Goal: Task Accomplishment & Management: Manage account settings

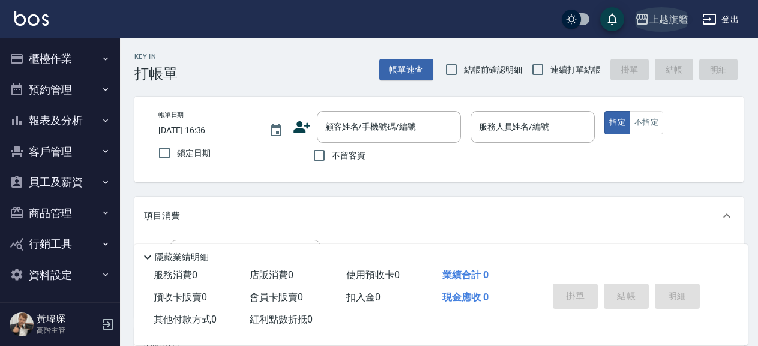
click at [686, 25] on div "上越旗艦" at bounding box center [668, 19] width 38 height 15
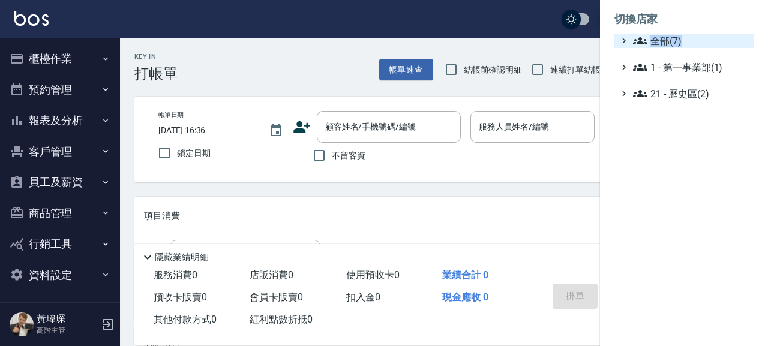
click at [702, 42] on span "全部(7)" at bounding box center [691, 41] width 116 height 14
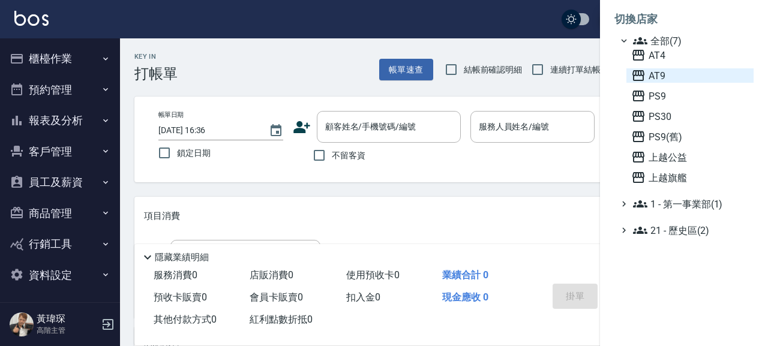
click at [679, 72] on span "AT9" at bounding box center [690, 75] width 118 height 14
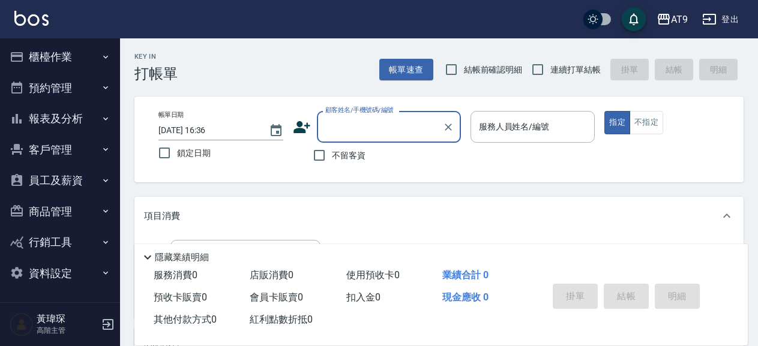
scroll to position [2, 0]
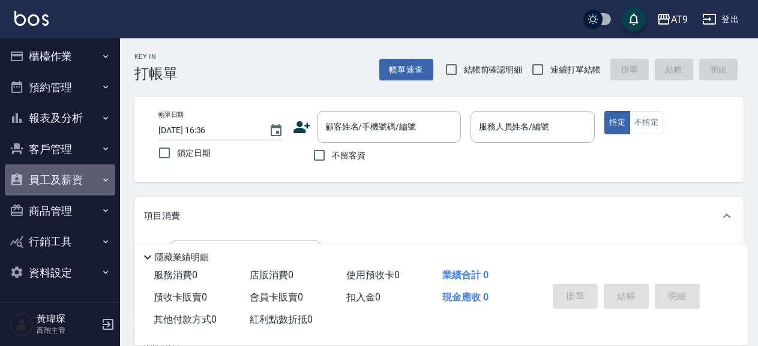
click at [72, 179] on button "員工及薪資" at bounding box center [60, 179] width 110 height 31
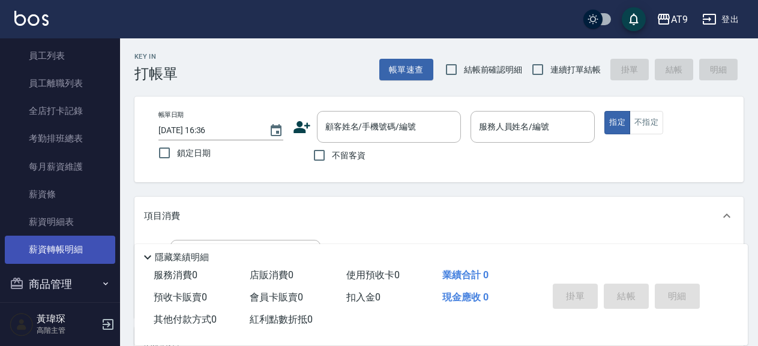
scroll to position [208, 0]
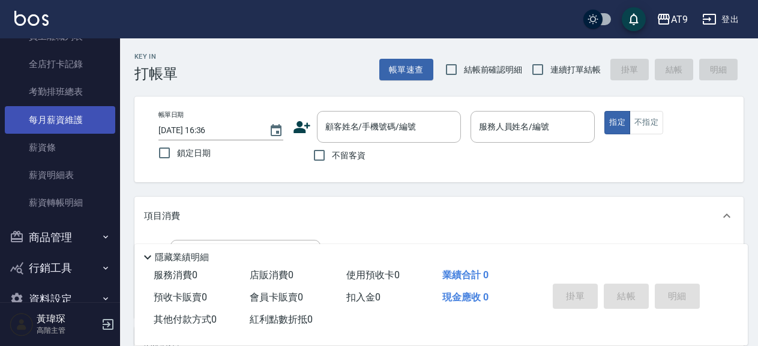
click at [65, 127] on link "每月薪資維護" at bounding box center [60, 120] width 110 height 28
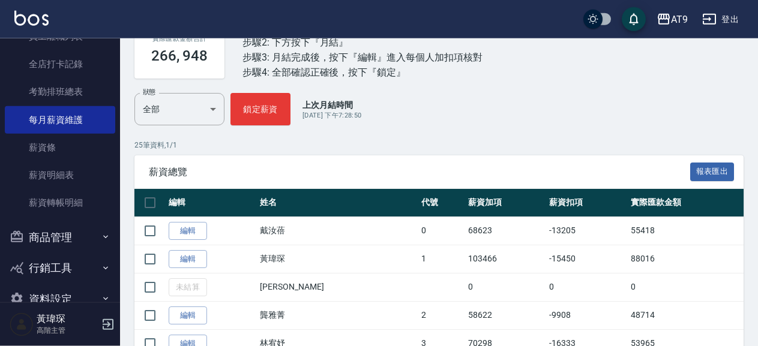
scroll to position [259, 0]
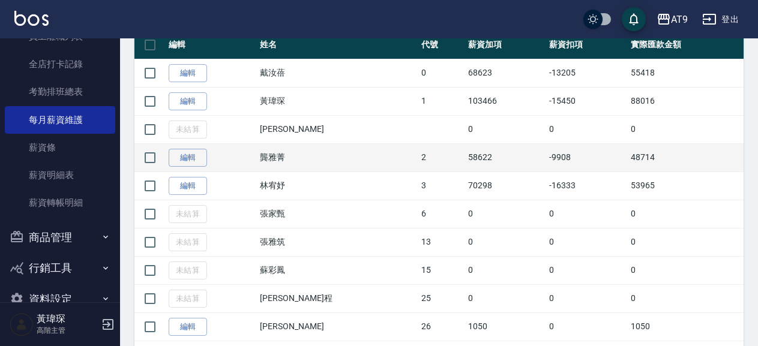
click at [628, 161] on td "48714" at bounding box center [686, 157] width 116 height 28
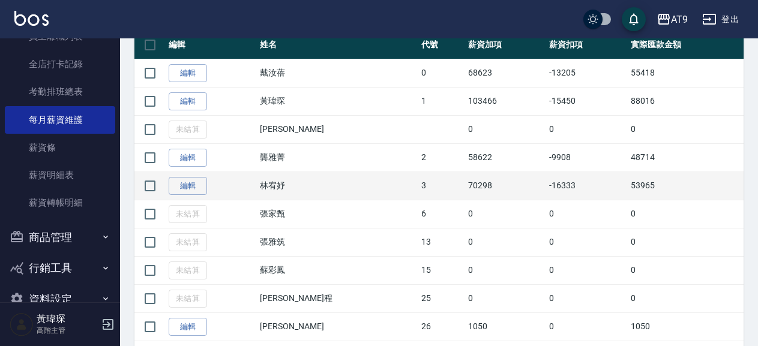
click at [694, 175] on td "53965" at bounding box center [686, 186] width 116 height 28
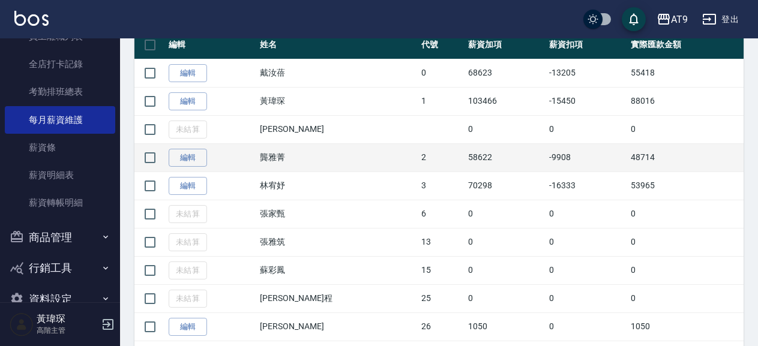
click at [646, 161] on td "48714" at bounding box center [686, 157] width 116 height 28
click at [645, 161] on td "48714" at bounding box center [686, 157] width 116 height 28
click at [628, 161] on td "48714" at bounding box center [686, 157] width 116 height 28
click at [637, 158] on td "48714" at bounding box center [686, 157] width 116 height 28
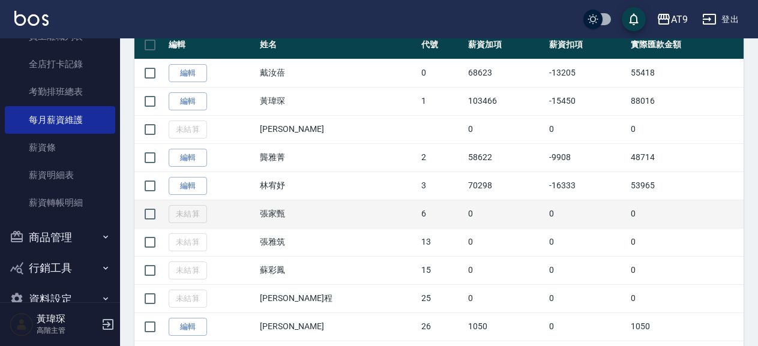
click at [578, 219] on td "0" at bounding box center [587, 214] width 82 height 28
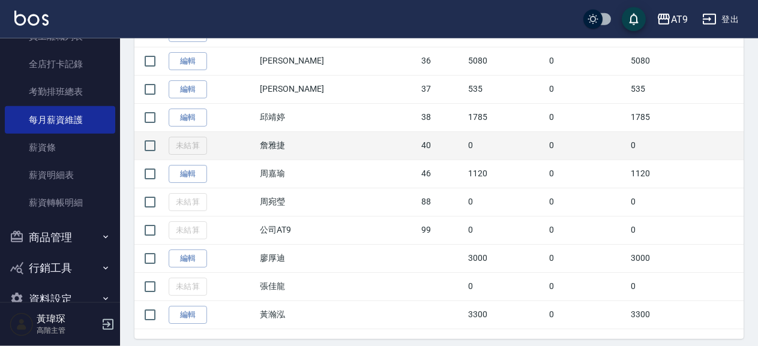
scroll to position [716, 0]
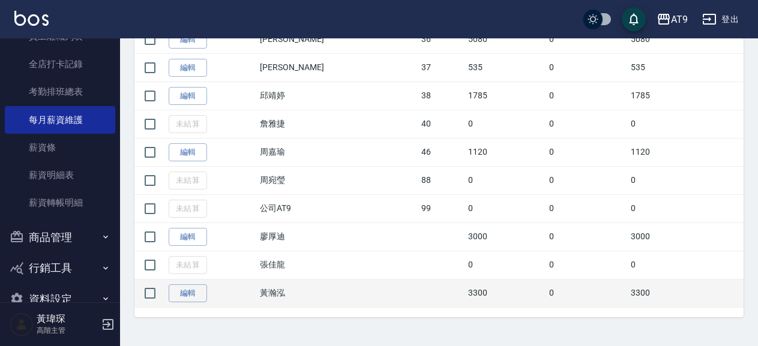
click at [680, 282] on td "3300" at bounding box center [686, 293] width 116 height 28
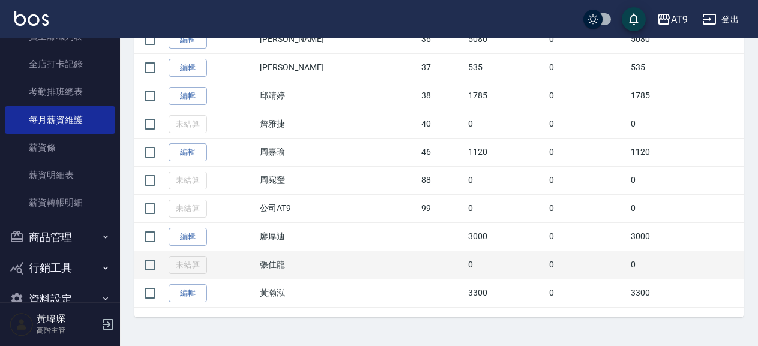
click at [628, 275] on td "0" at bounding box center [686, 265] width 116 height 28
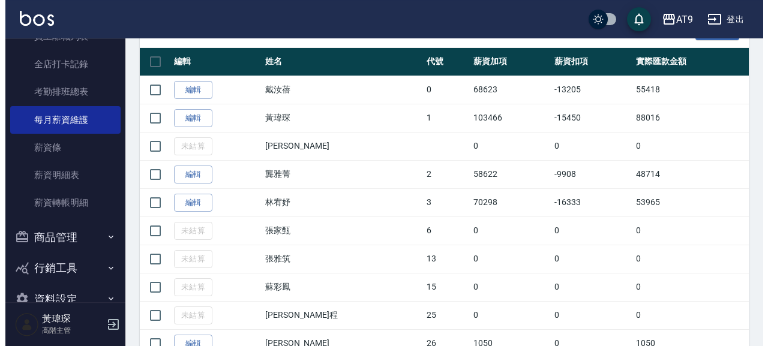
scroll to position [133, 0]
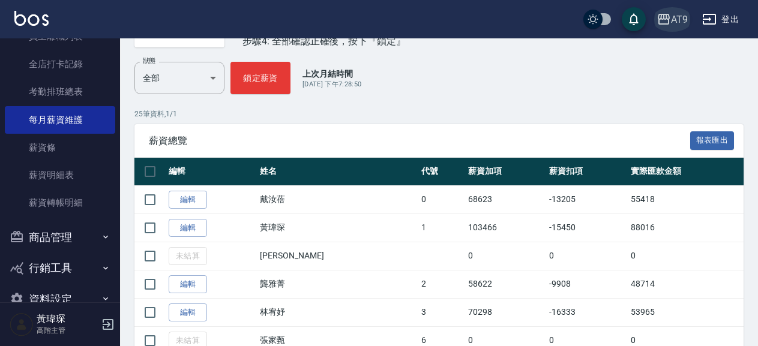
click at [682, 19] on div "AT9" at bounding box center [679, 19] width 17 height 15
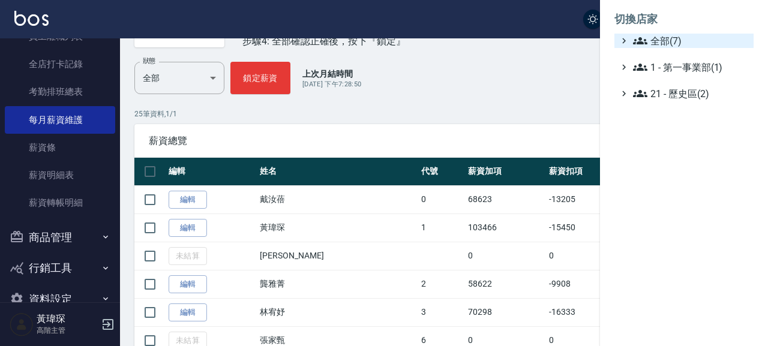
click at [667, 40] on span "全部(7)" at bounding box center [691, 41] width 116 height 14
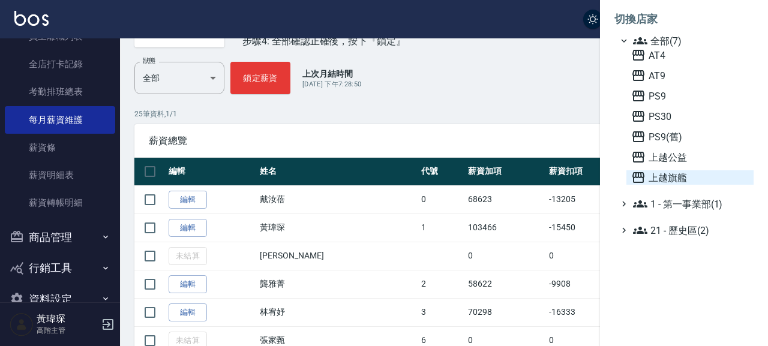
click at [694, 176] on span "上越旗艦" at bounding box center [690, 177] width 118 height 14
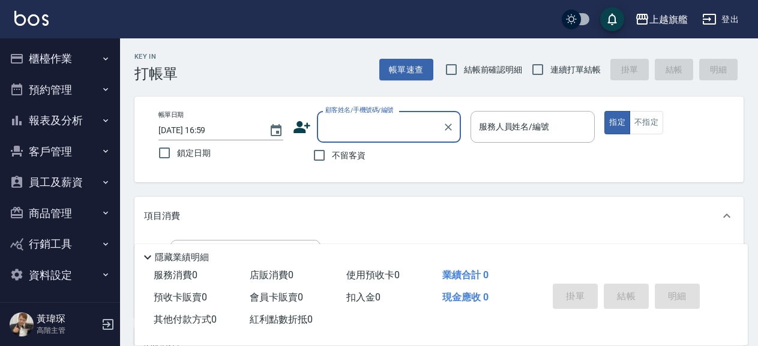
scroll to position [2, 0]
